Goal: Task Accomplishment & Management: Complete application form

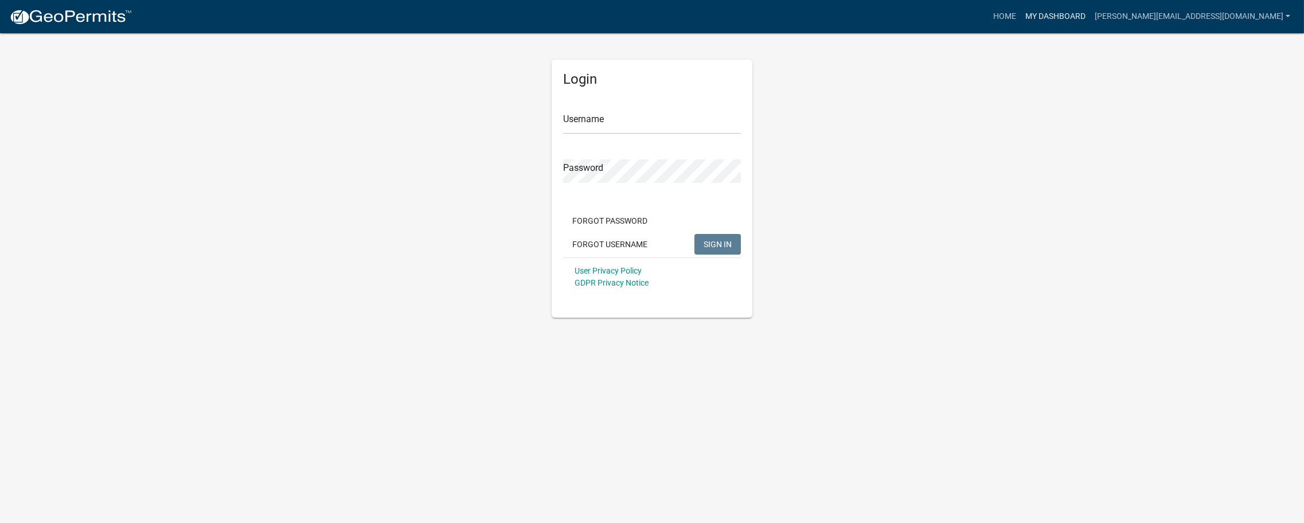
click at [1090, 17] on link "My Dashboard" at bounding box center [1055, 17] width 69 height 22
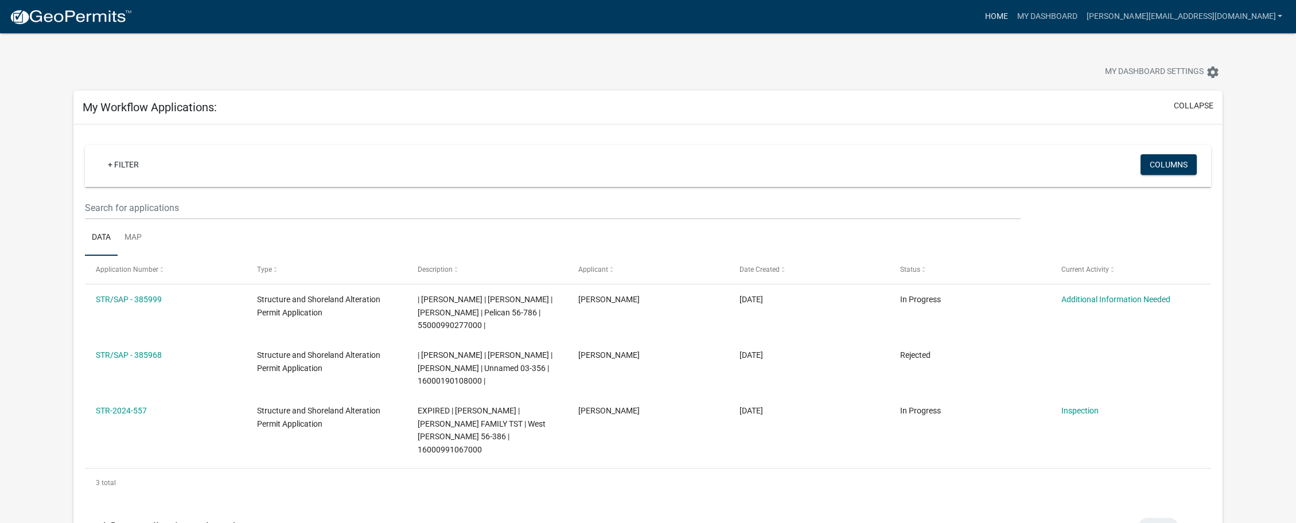
click at [1012, 14] on link "Home" at bounding box center [996, 17] width 32 height 22
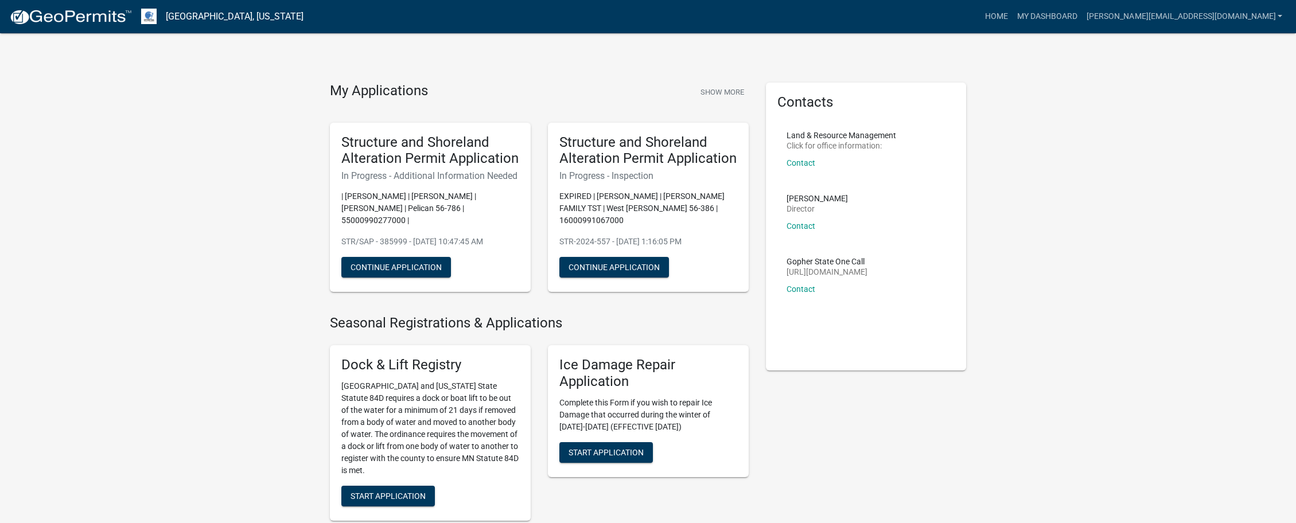
click at [242, 15] on link "[GEOGRAPHIC_DATA], [US_STATE]" at bounding box center [235, 17] width 138 height 20
click at [1082, 17] on link "My Dashboard" at bounding box center [1046, 17] width 69 height 22
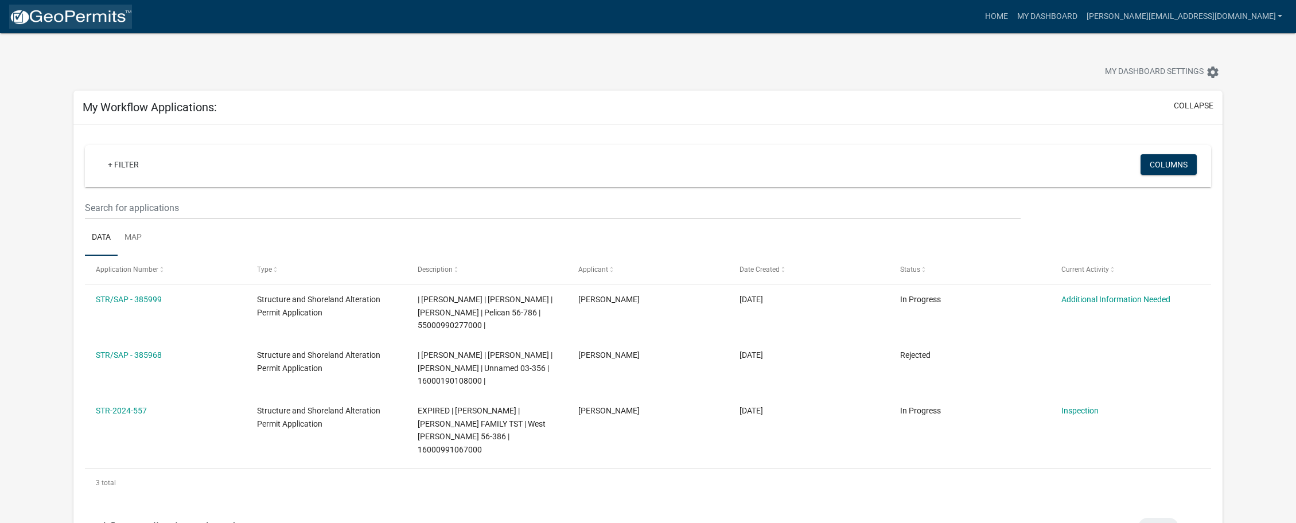
click at [81, 17] on img at bounding box center [70, 17] width 123 height 17
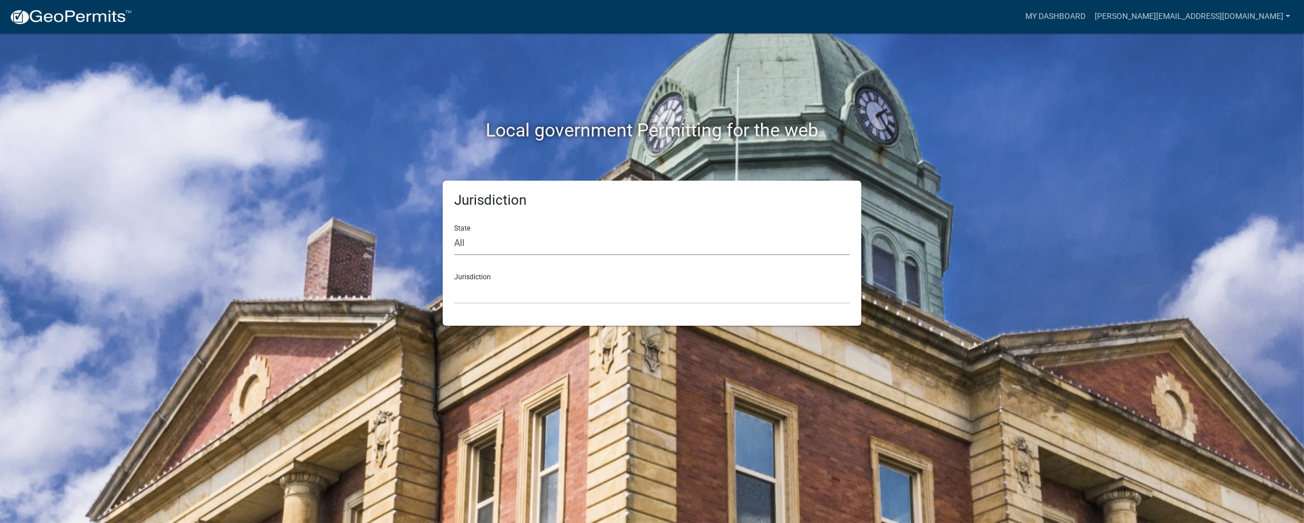
click at [497, 247] on select "All [US_STATE] [US_STATE] [US_STATE] [US_STATE] [US_STATE] [US_STATE] [US_STATE…" at bounding box center [652, 244] width 396 height 24
select select "[US_STATE]"
click at [454, 232] on select "All [US_STATE] [US_STATE] [US_STATE] [US_STATE] [US_STATE] [US_STATE] [US_STATE…" at bounding box center [652, 244] width 396 height 24
click at [506, 291] on select "[GEOGRAPHIC_DATA], [US_STATE] [GEOGRAPHIC_DATA], [US_STATE] [GEOGRAPHIC_DATA], …" at bounding box center [652, 292] width 396 height 24
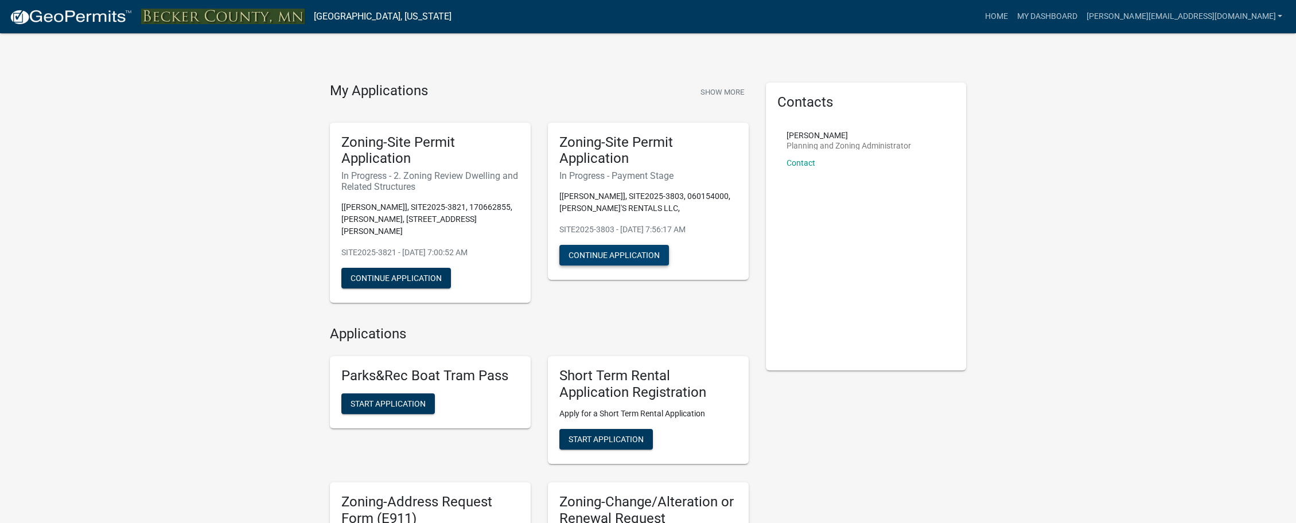
click at [581, 255] on button "Continue Application" at bounding box center [614, 255] width 110 height 21
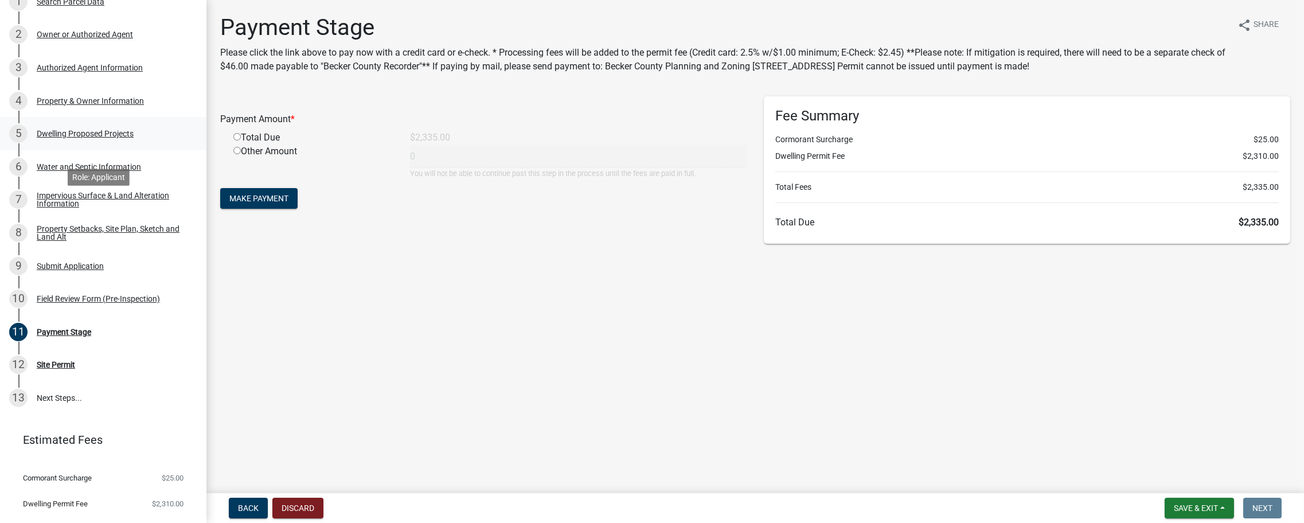
scroll to position [168, 0]
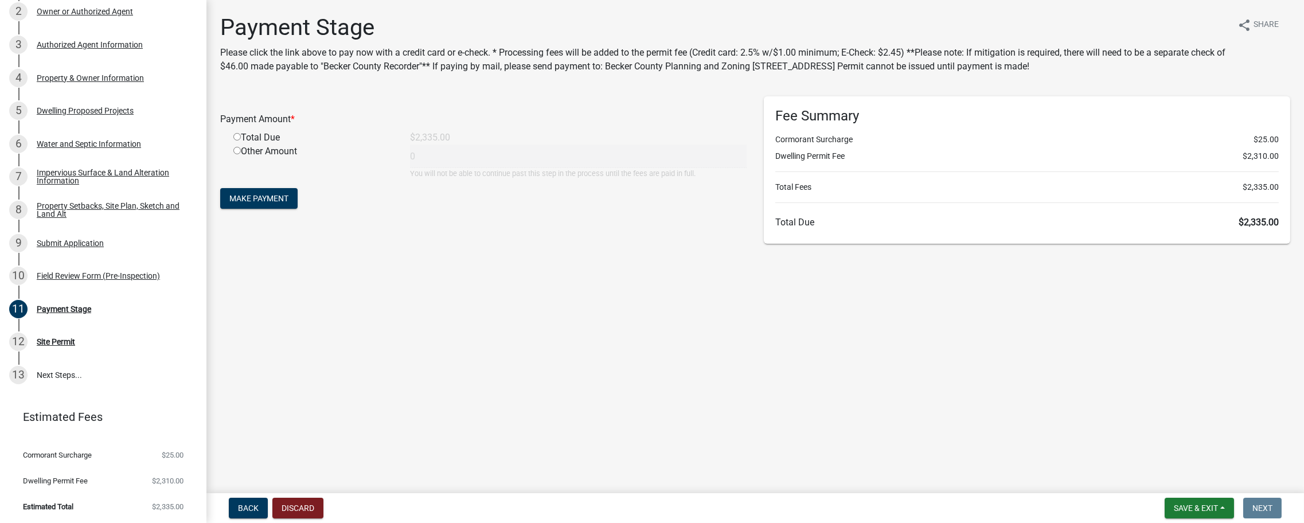
click at [236, 137] on input "radio" at bounding box center [236, 136] width 7 height 7
radio input "true"
type input "2335"
click at [255, 198] on span "Make Payment" at bounding box center [258, 198] width 59 height 9
